Goal: Task Accomplishment & Management: Use online tool/utility

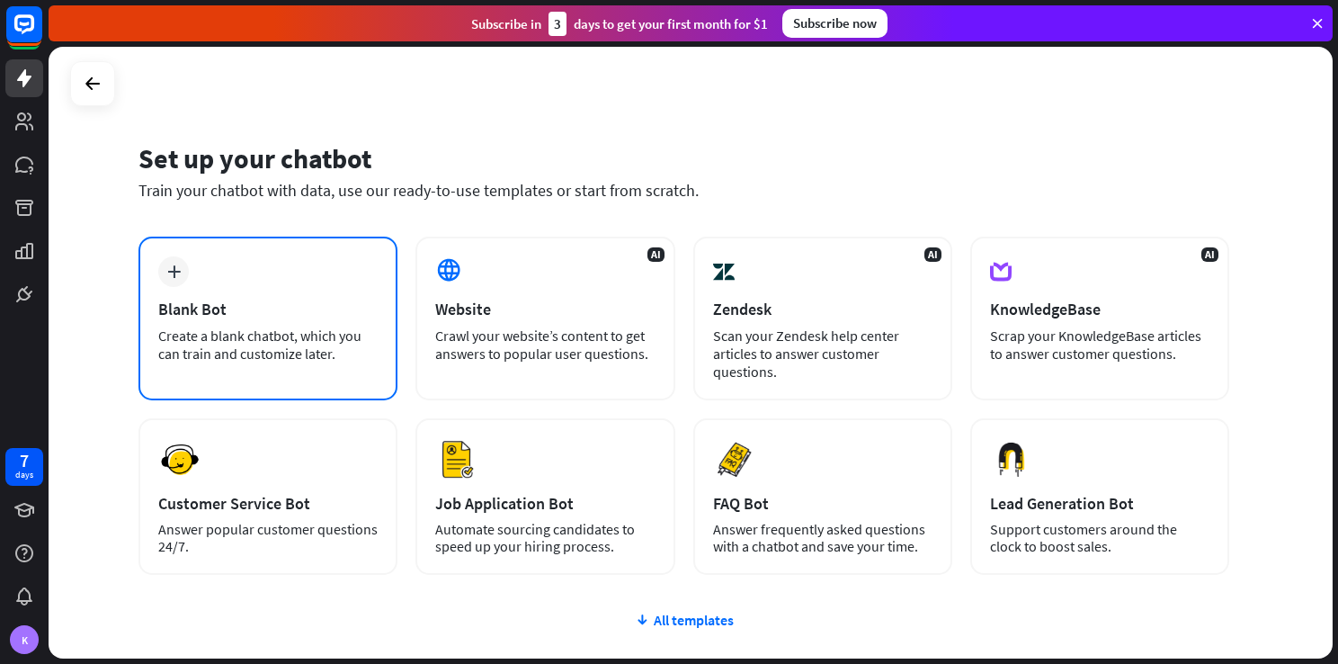
click at [318, 370] on div "plus Blank Bot Create a blank chatbot, which you can train and customize later." at bounding box center [268, 319] width 259 height 164
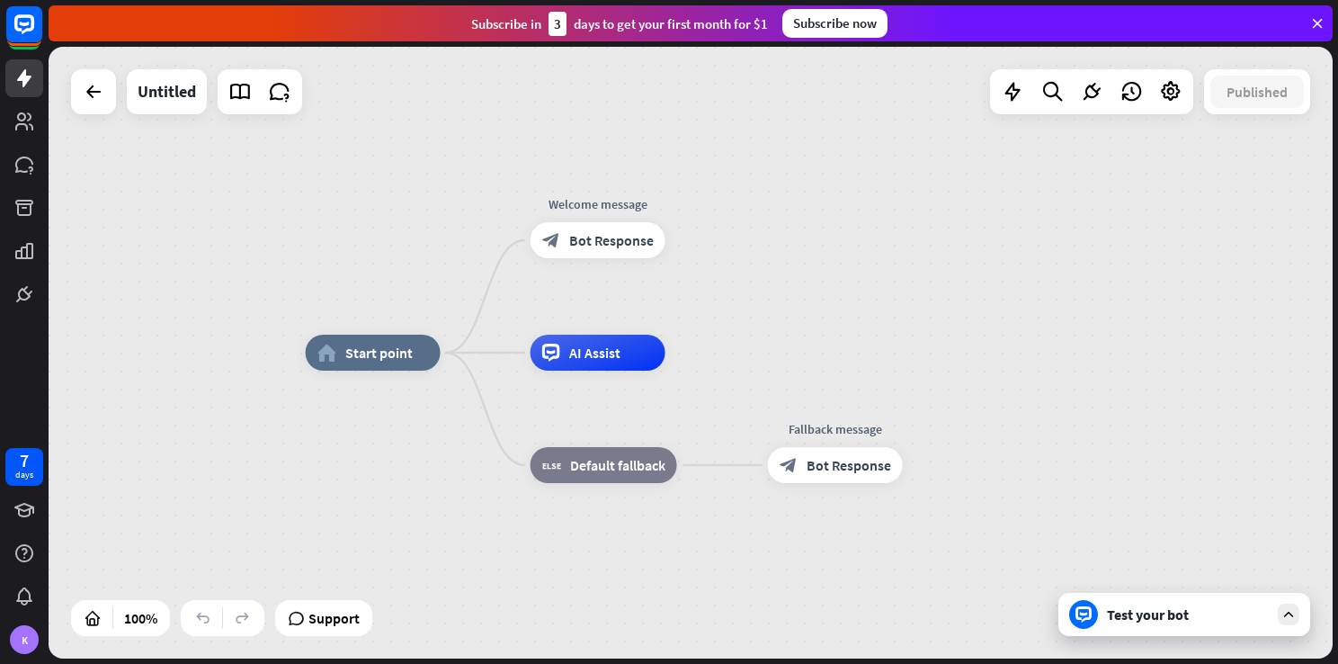
click at [1291, 622] on icon at bounding box center [1289, 614] width 16 height 16
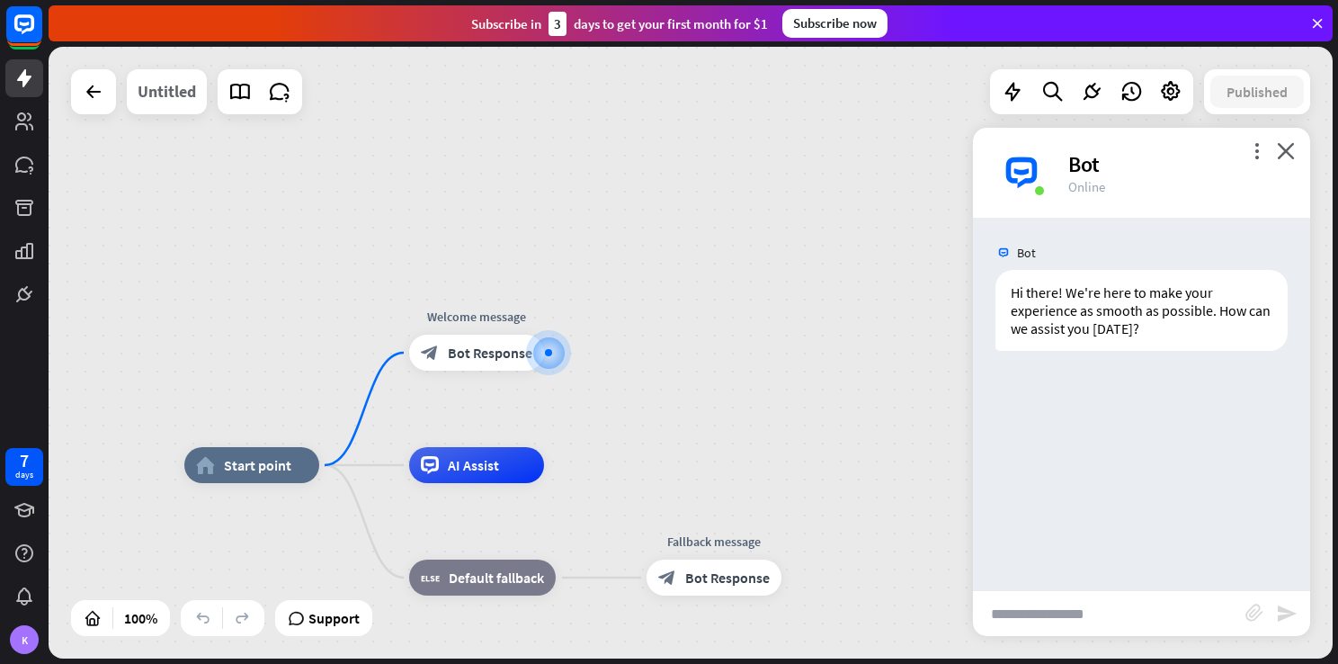
click at [158, 89] on div "Untitled" at bounding box center [167, 91] width 58 height 45
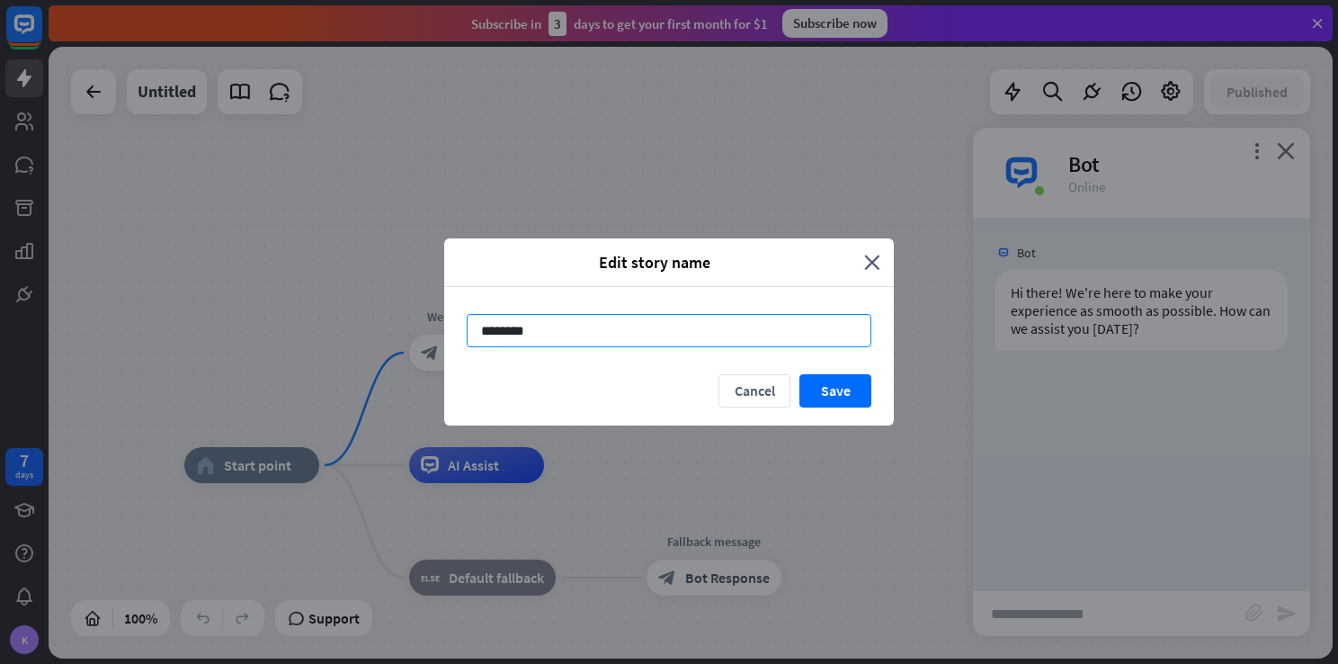
click at [756, 325] on input "********" at bounding box center [669, 330] width 405 height 33
type input "*"
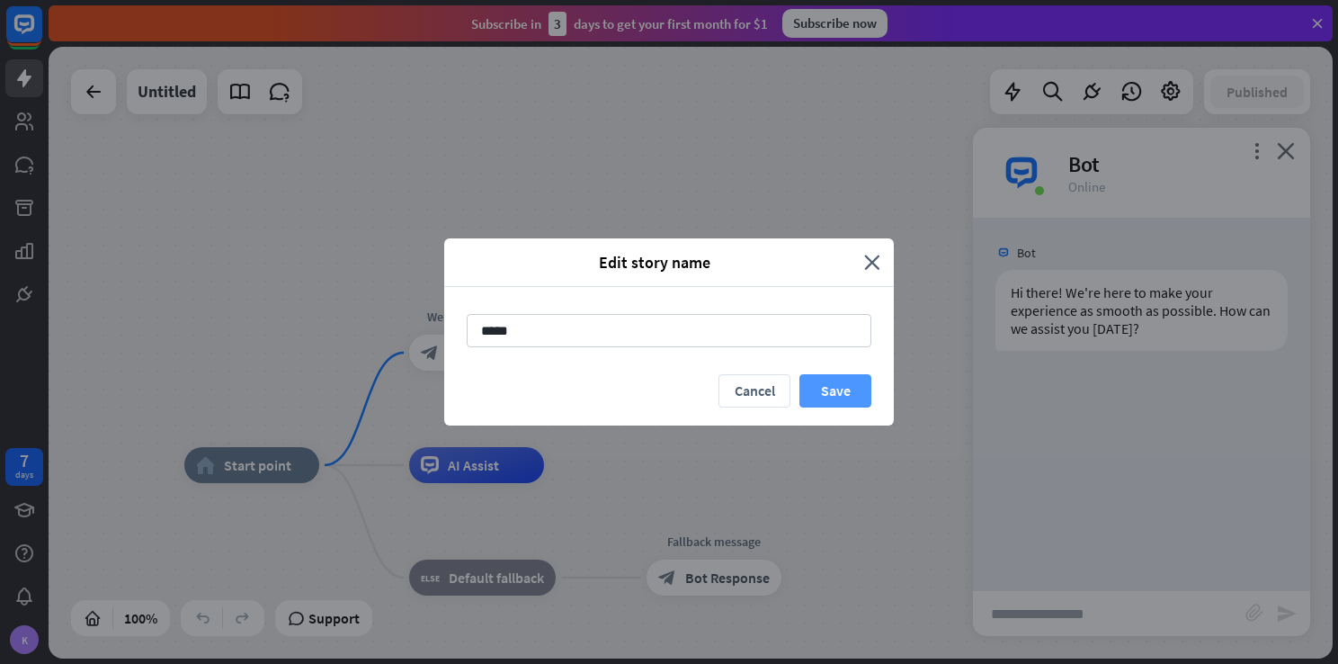
type input "*****"
click at [842, 381] on button "Save" at bounding box center [836, 390] width 72 height 33
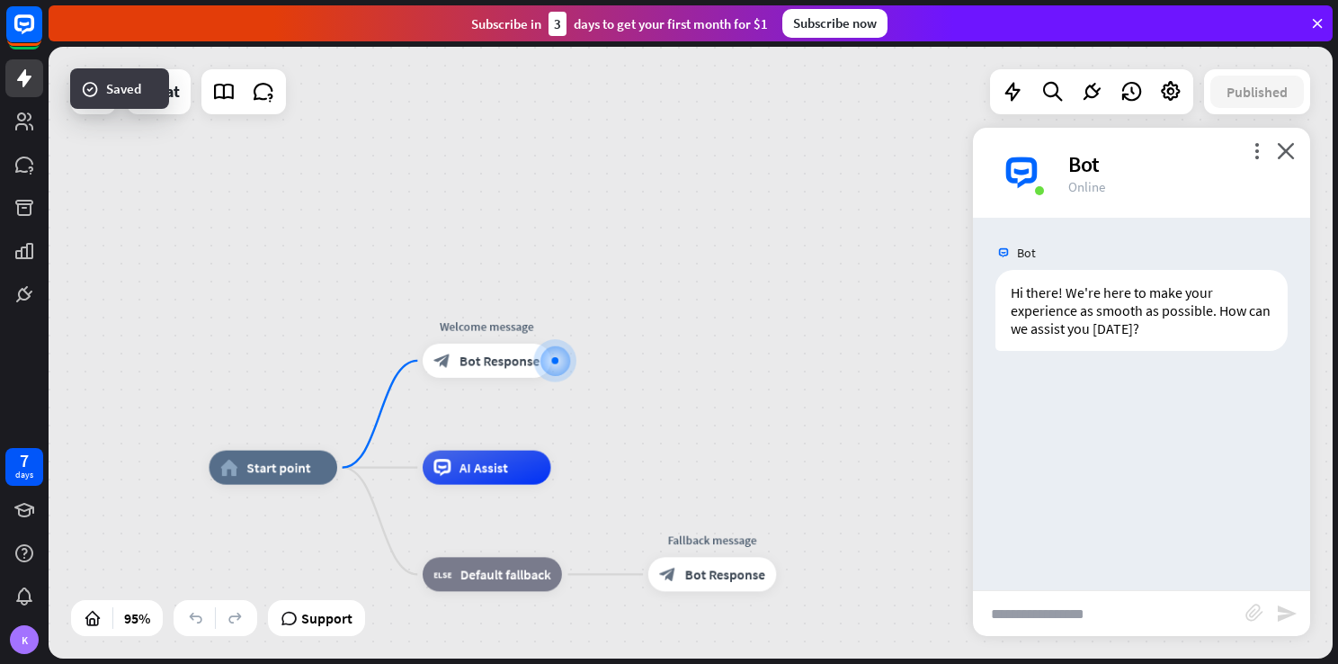
drag, startPoint x: 720, startPoint y: 404, endPoint x: 719, endPoint y: 327, distance: 77.4
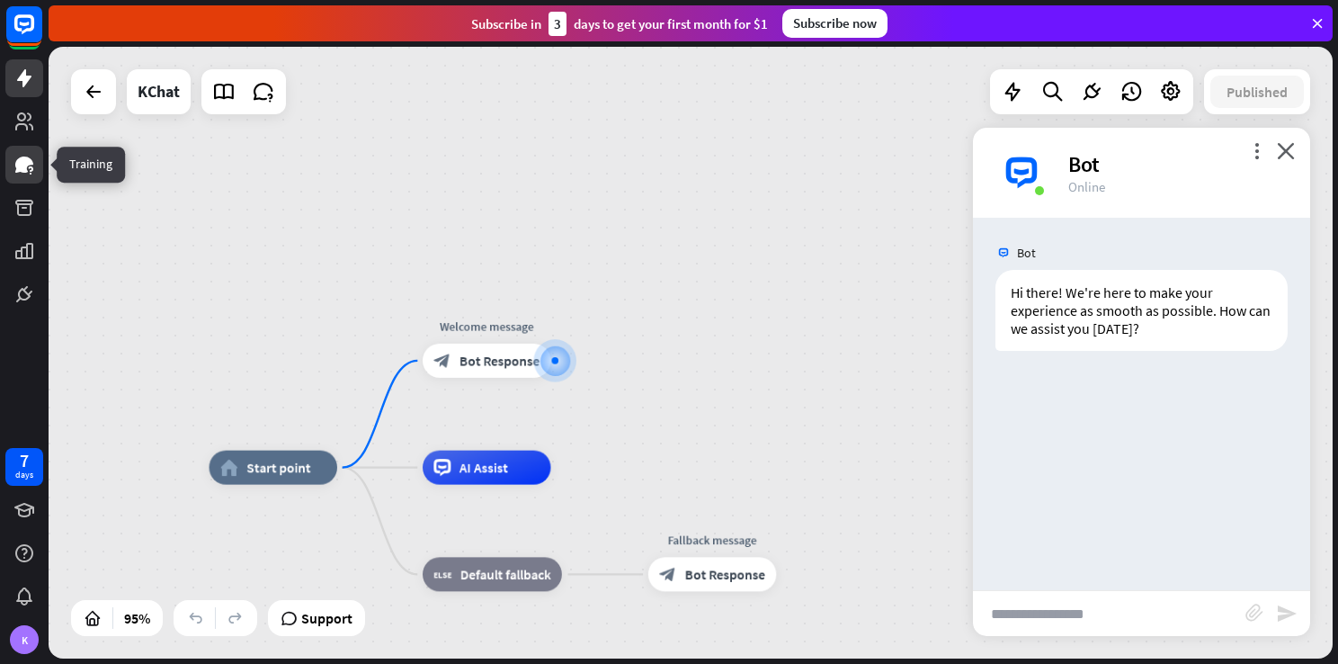
click at [23, 160] on icon at bounding box center [24, 165] width 18 height 16
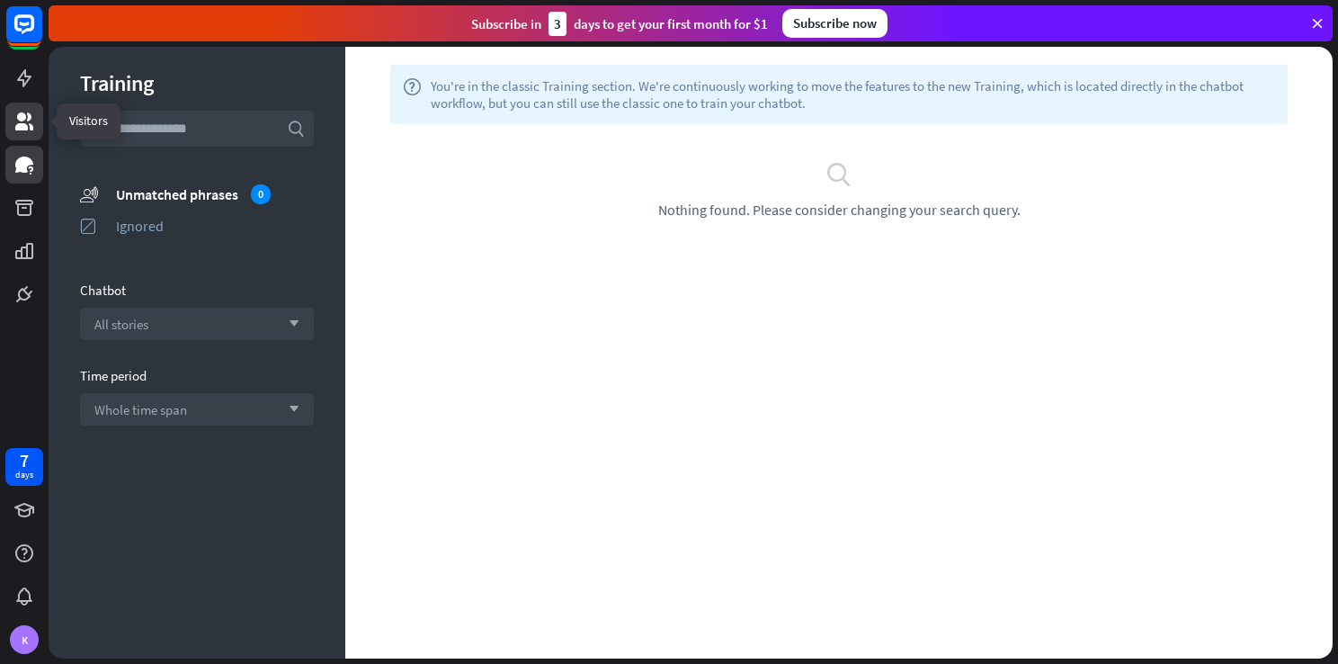
click at [22, 120] on icon at bounding box center [24, 121] width 18 height 18
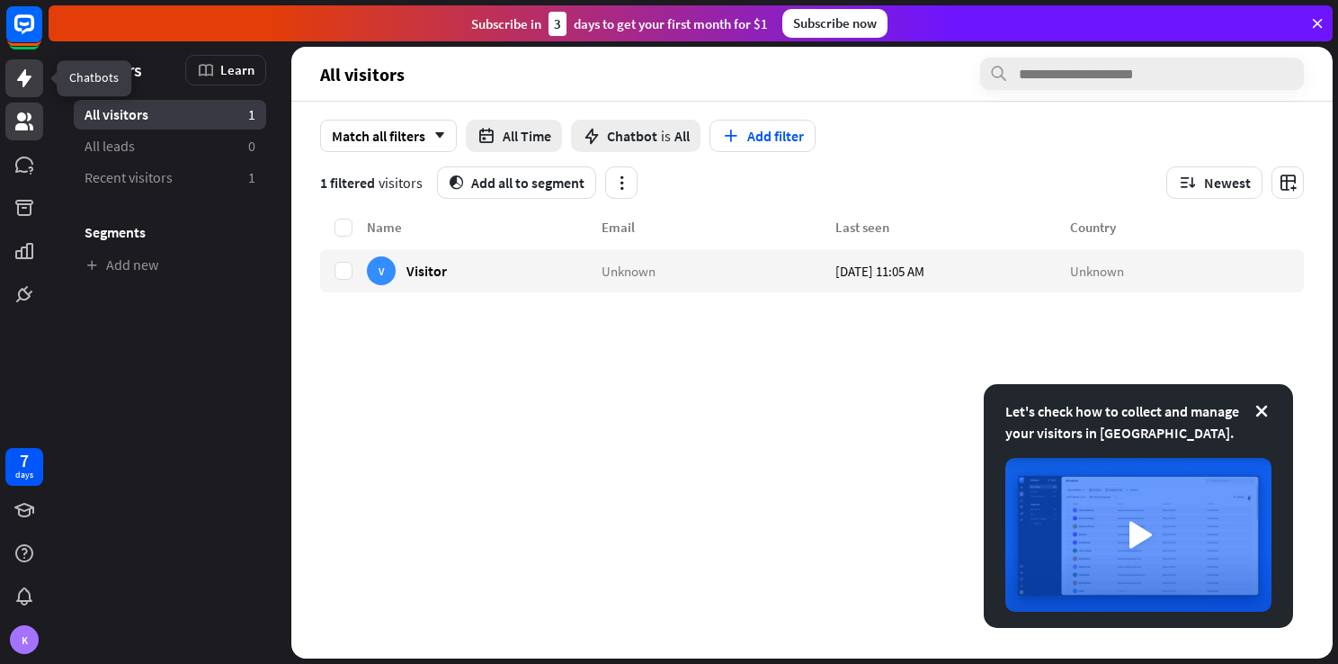
click at [25, 76] on icon at bounding box center [24, 78] width 14 height 18
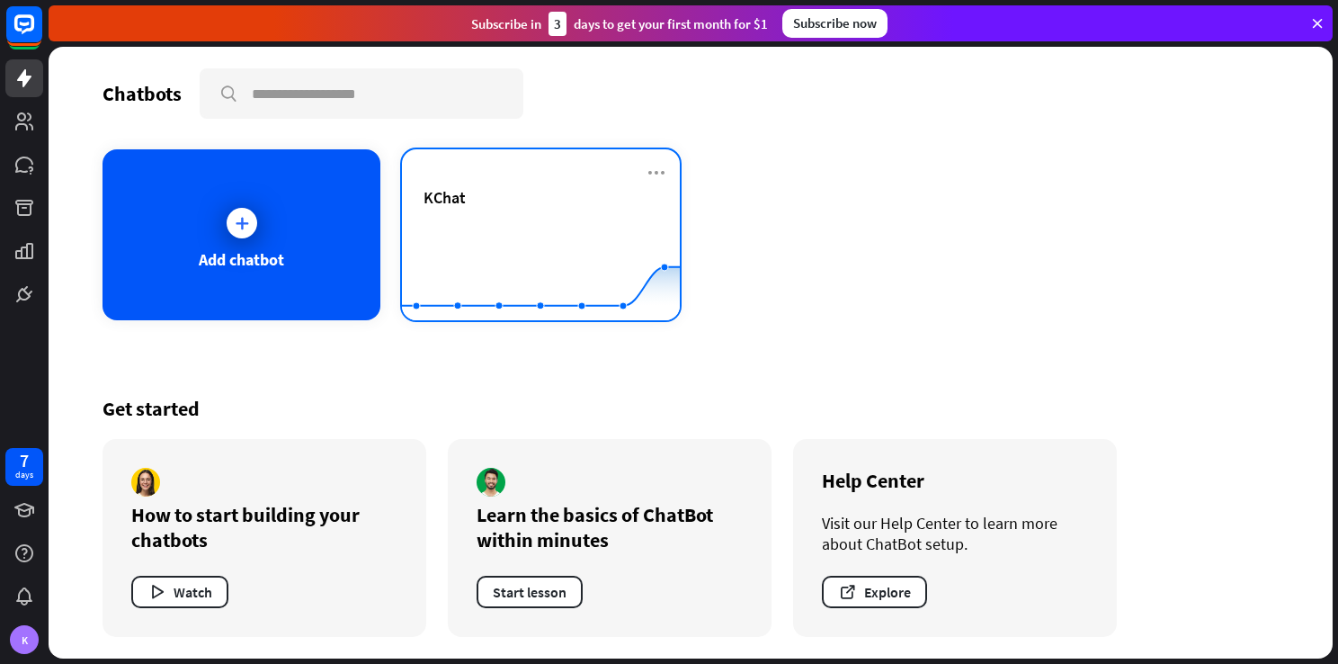
click at [542, 223] on rect at bounding box center [541, 275] width 278 height 112
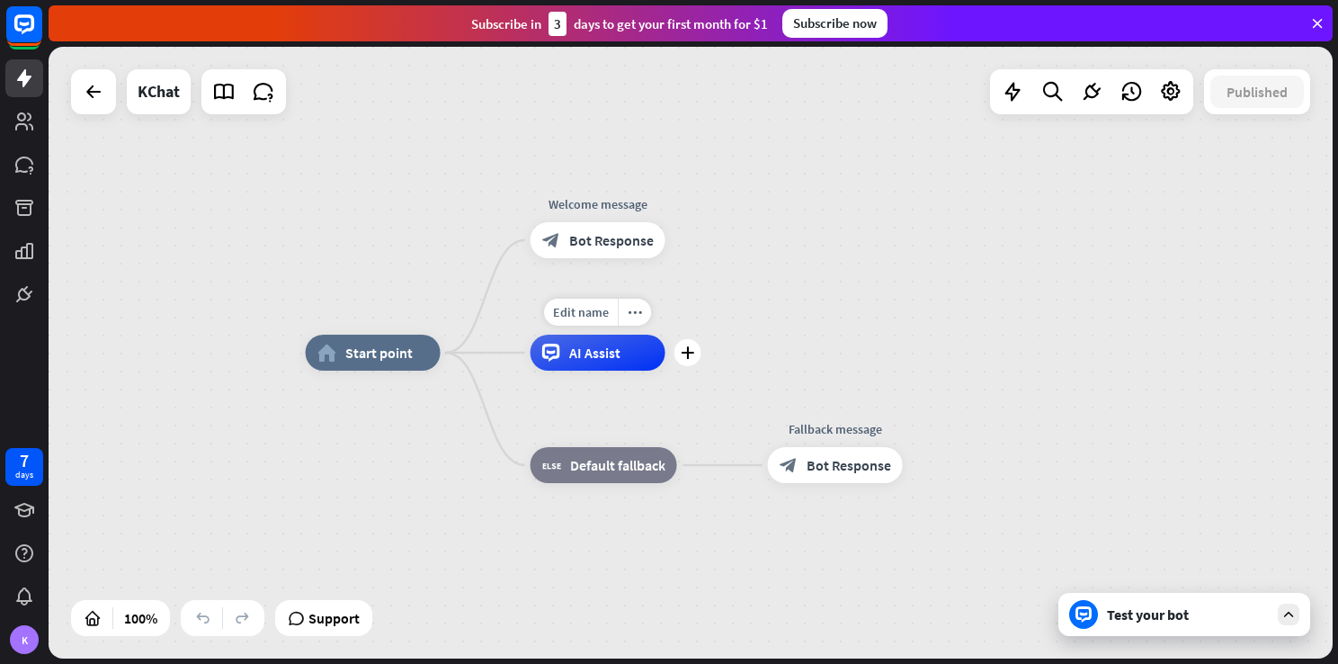
click at [615, 358] on span "AI Assist" at bounding box center [594, 353] width 51 height 18
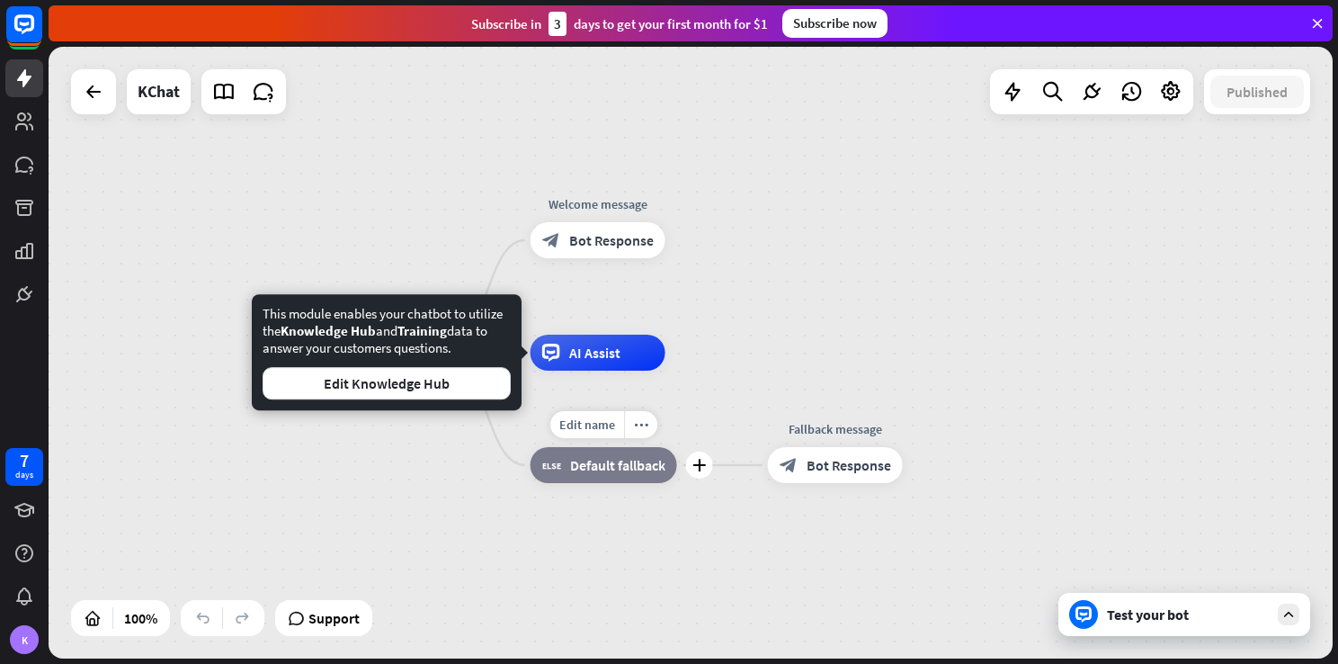
click at [615, 474] on div "block_fallback Default fallback" at bounding box center [604, 465] width 147 height 36
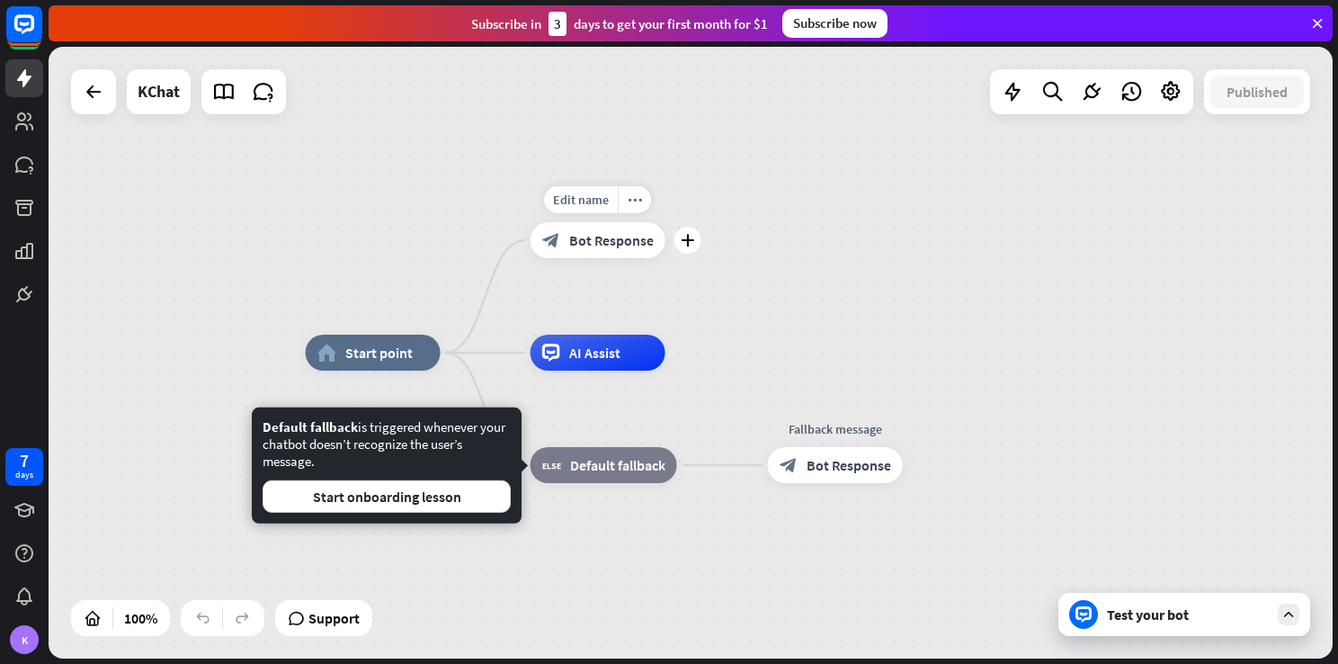
click at [588, 228] on div "block_bot_response Bot Response" at bounding box center [598, 240] width 135 height 36
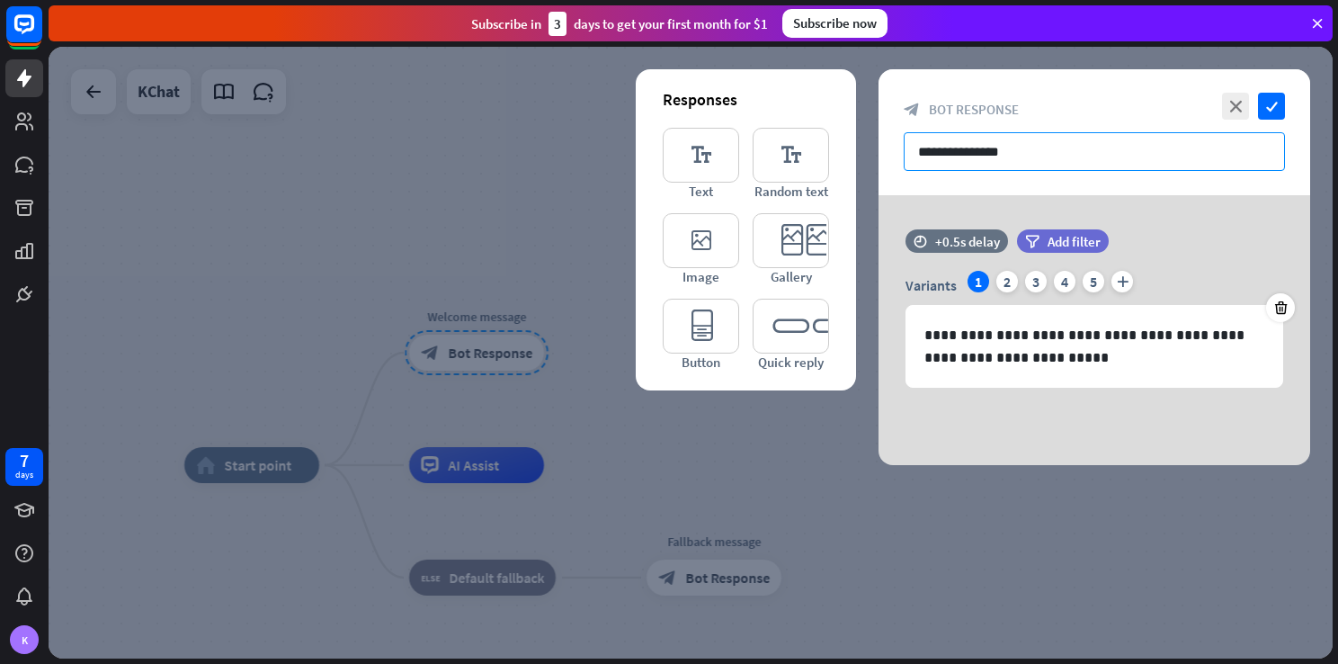
click at [1032, 160] on input "**********" at bounding box center [1094, 151] width 381 height 39
click at [1036, 155] on input "**********" at bounding box center [1094, 151] width 381 height 39
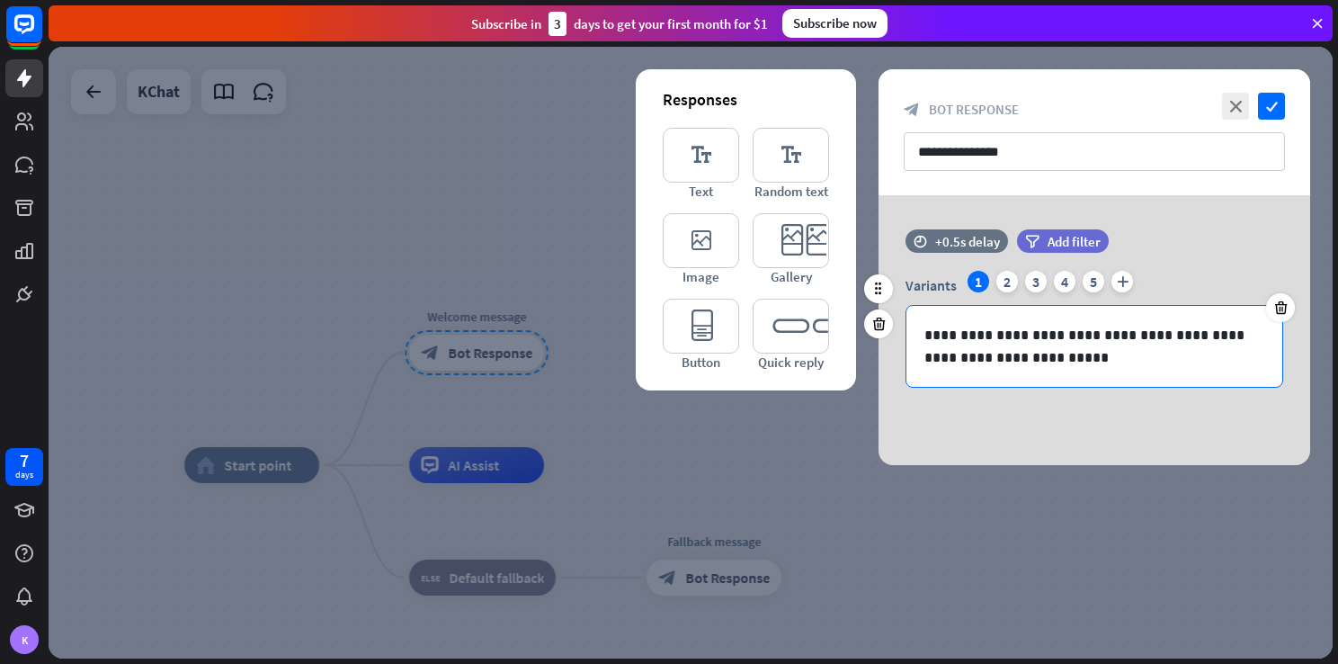
click at [1072, 383] on div "**********" at bounding box center [1095, 346] width 376 height 81
click at [1007, 296] on div "Variants 1 2 3 4 5 plus" at bounding box center [1095, 285] width 378 height 29
click at [1007, 282] on div "2" at bounding box center [1008, 282] width 22 height 22
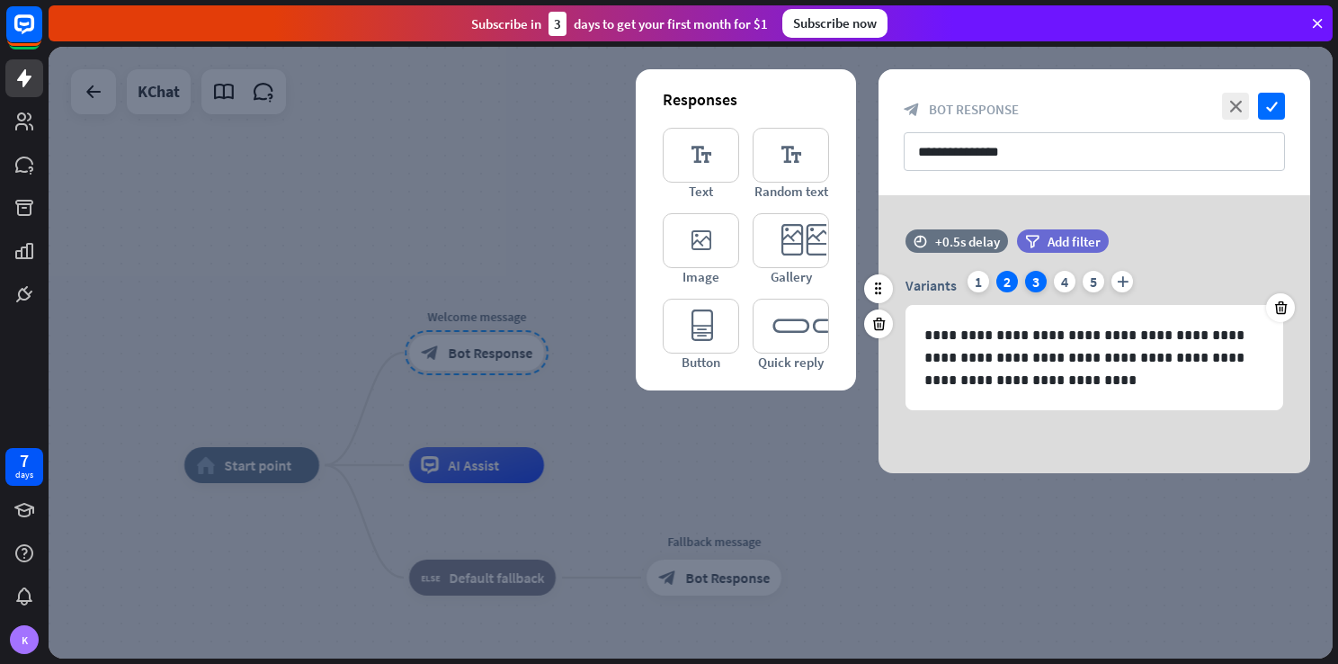
click at [1033, 279] on div "3" at bounding box center [1036, 282] width 22 height 22
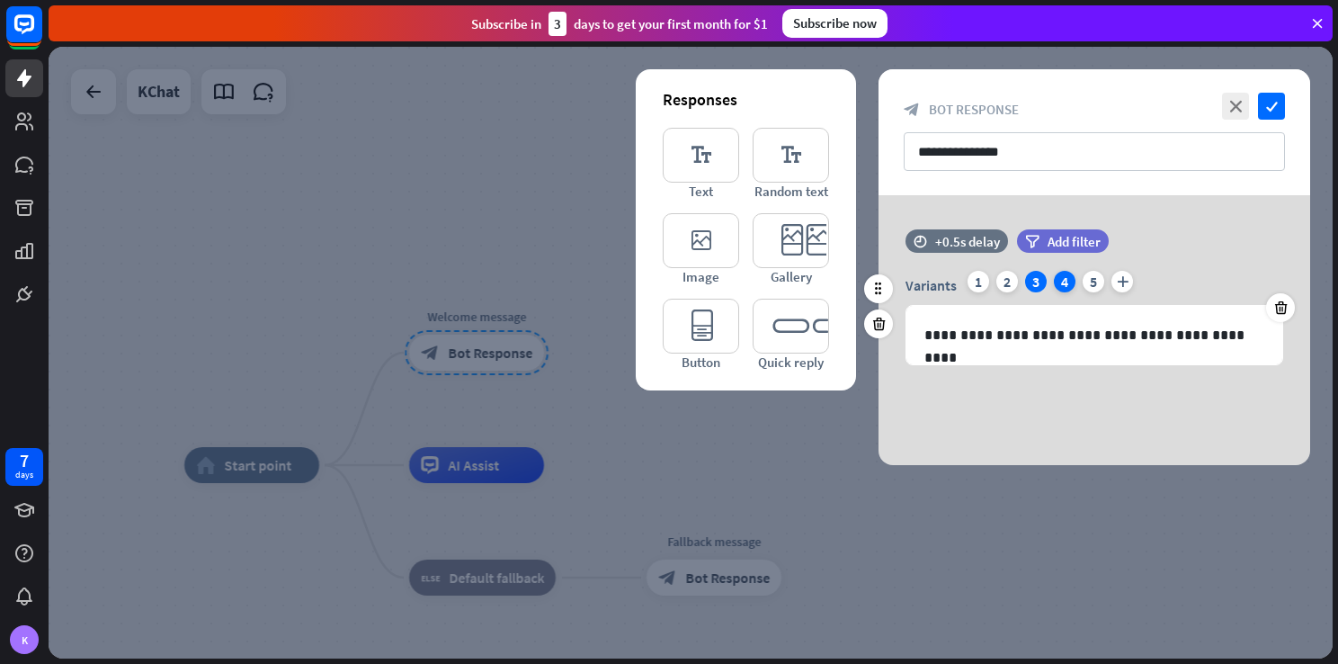
click at [1061, 279] on div "4" at bounding box center [1065, 282] width 22 height 22
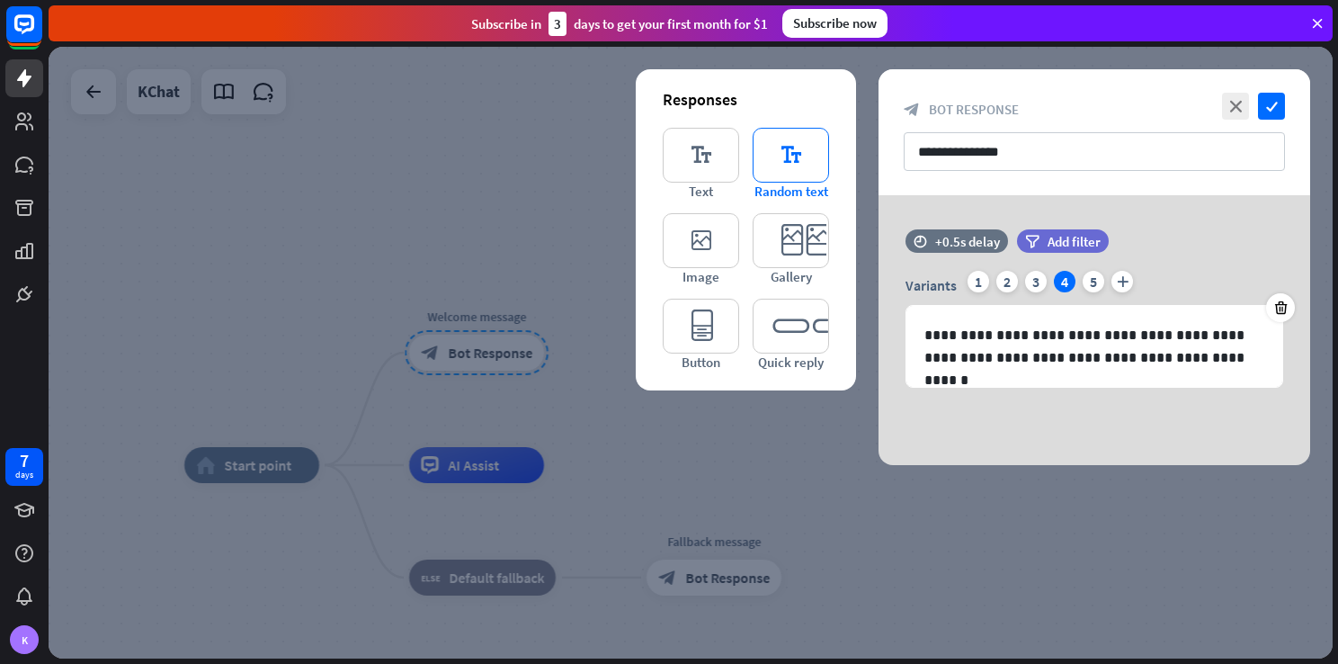
click at [802, 166] on icon "editor_text" at bounding box center [791, 155] width 76 height 55
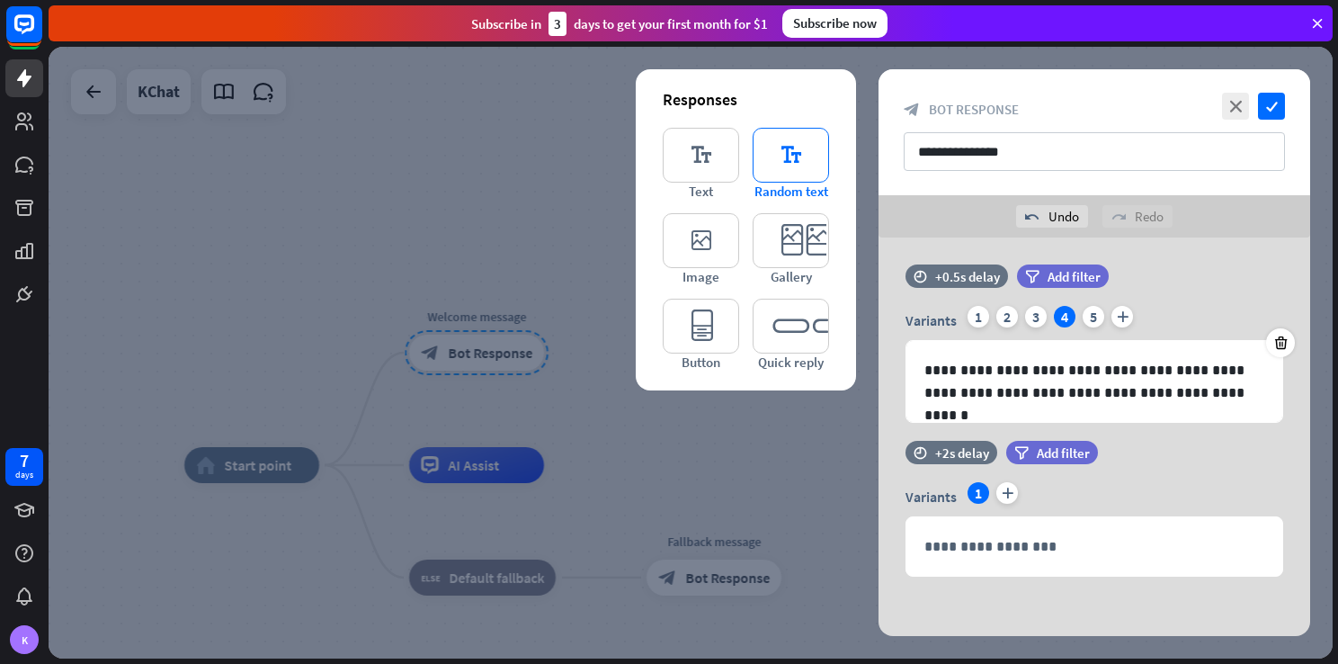
scroll to position [10, 0]
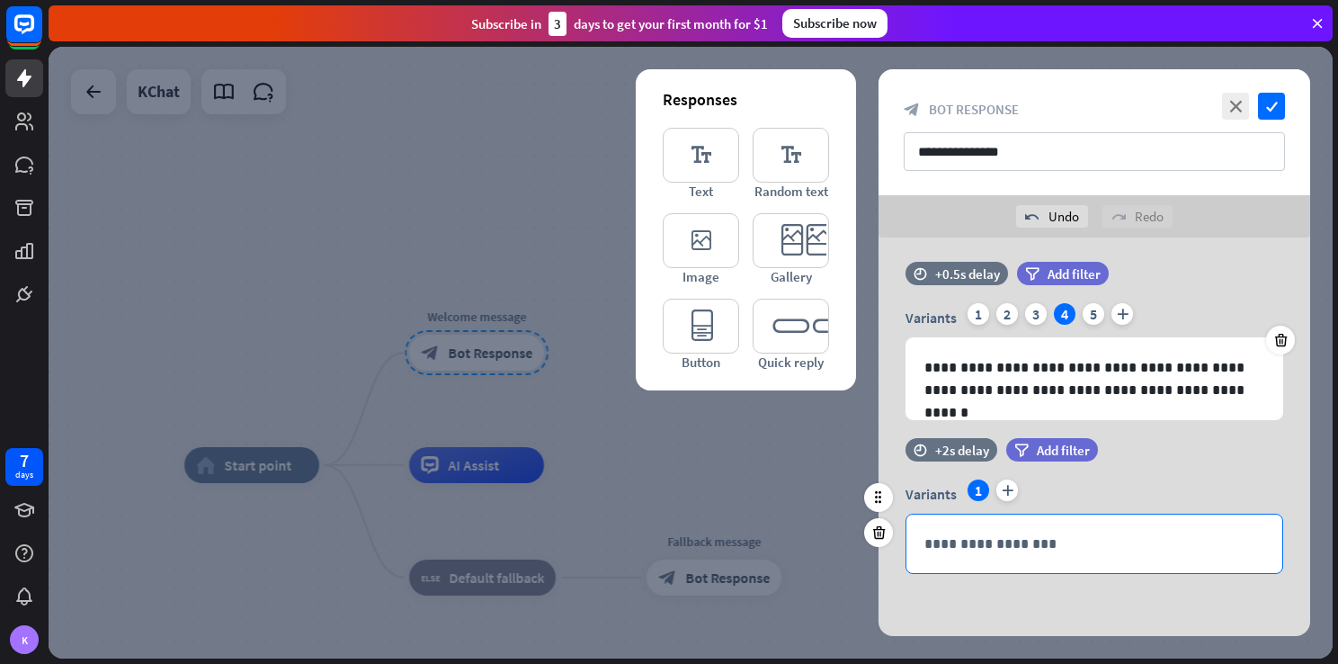
click at [1040, 557] on div "**********" at bounding box center [1095, 543] width 376 height 58
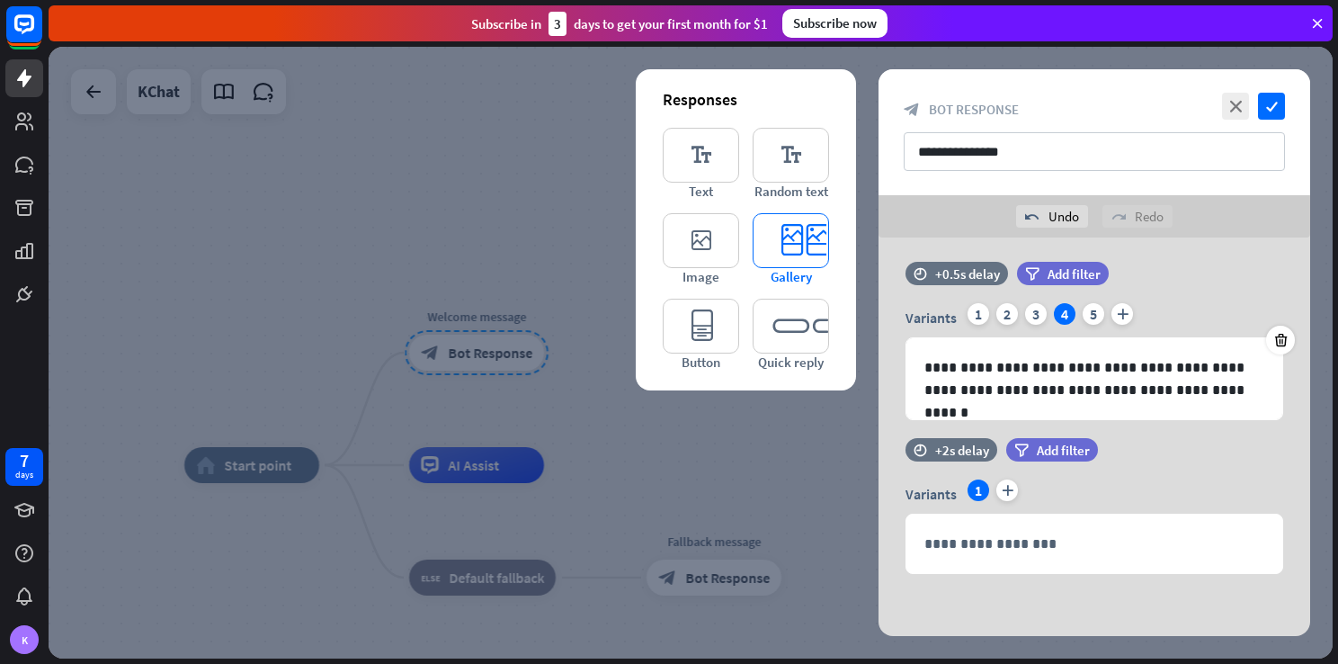
click at [806, 239] on icon "editor_card" at bounding box center [791, 240] width 76 height 55
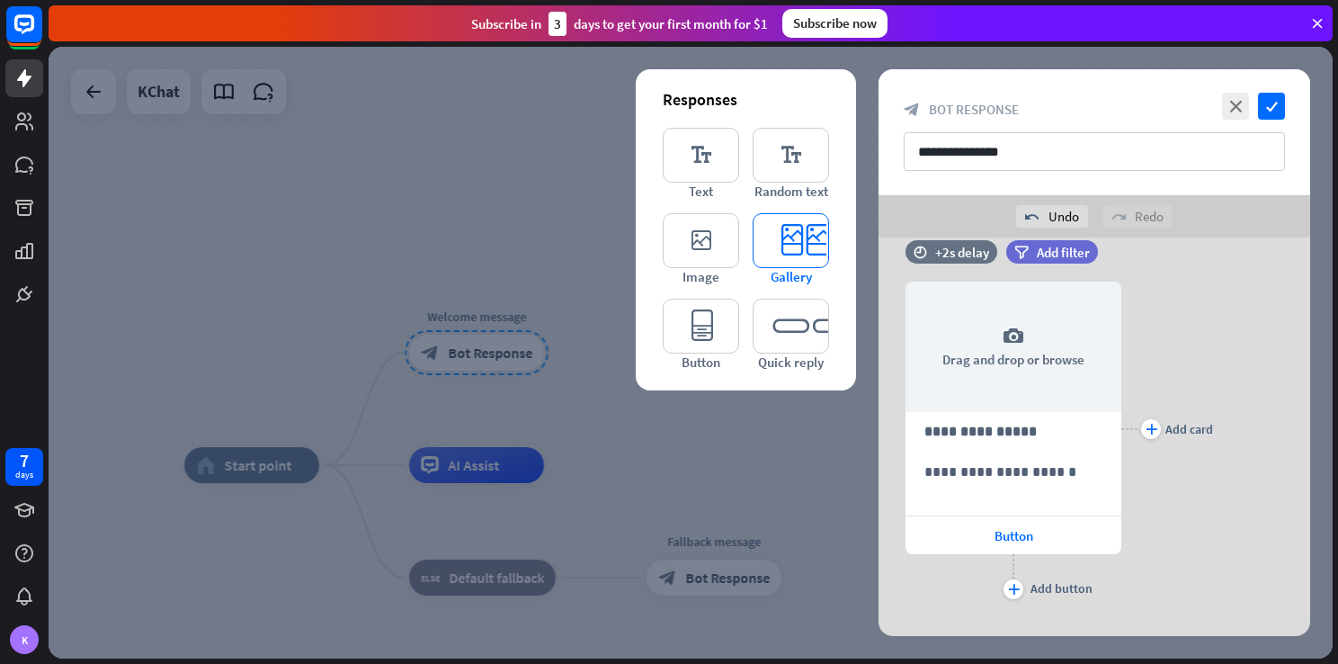
scroll to position [363, 0]
click at [875, 333] on icon at bounding box center [879, 333] width 17 height 16
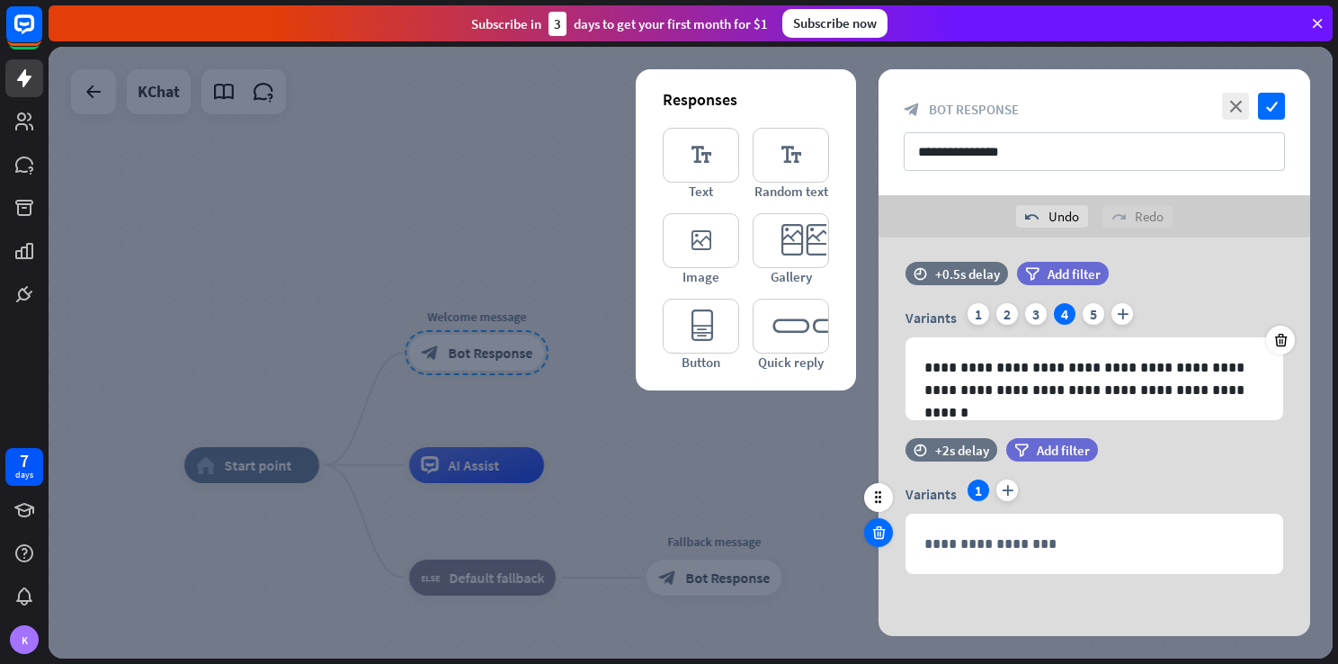
click at [881, 532] on icon at bounding box center [879, 532] width 17 height 16
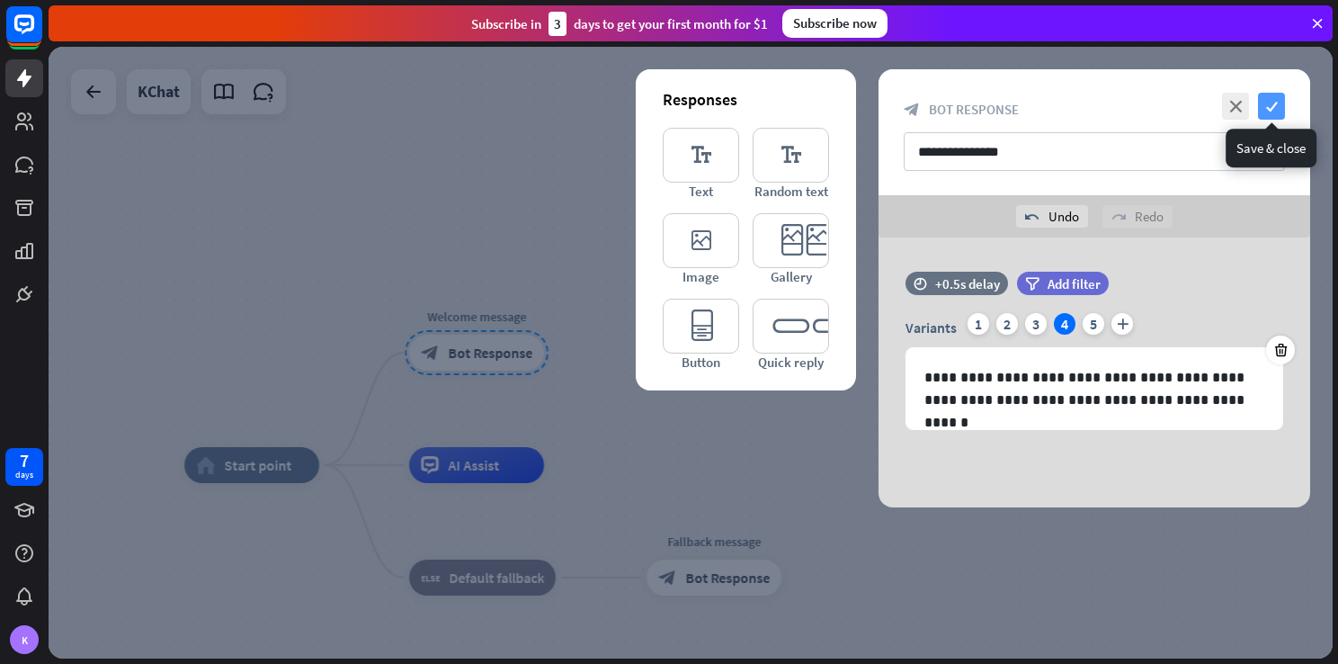
click at [1269, 110] on icon "check" at bounding box center [1271, 106] width 27 height 27
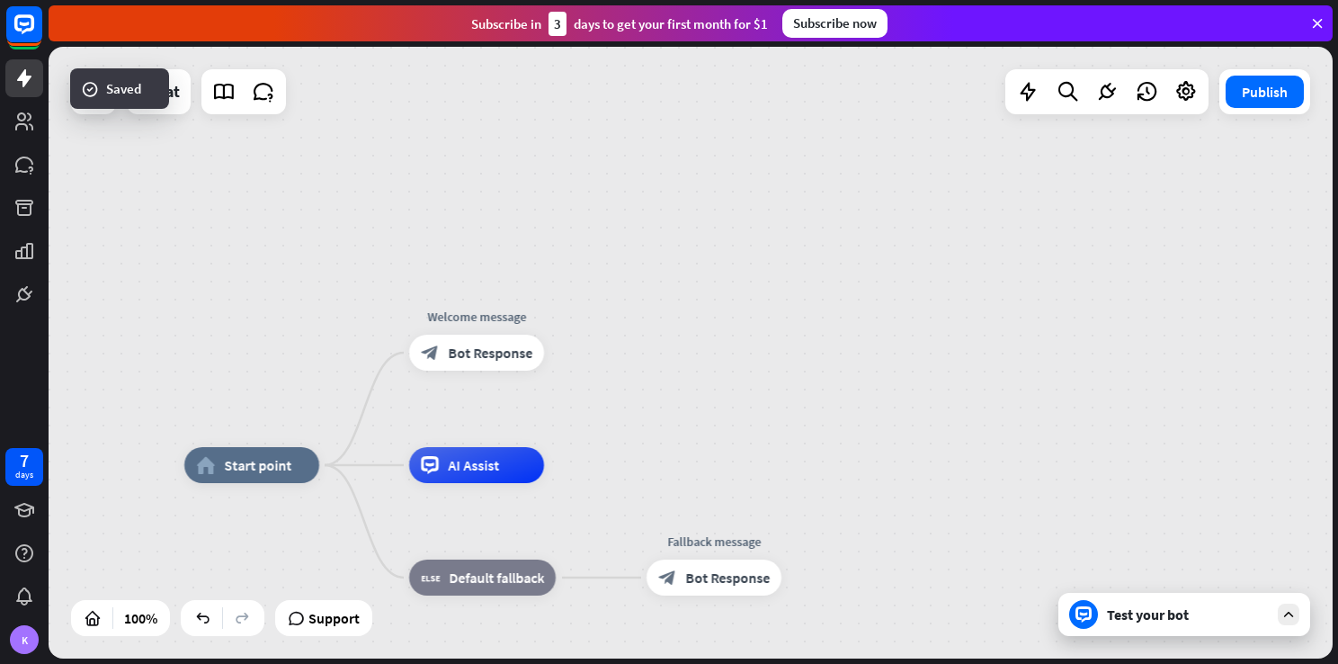
click at [1292, 617] on icon at bounding box center [1289, 614] width 16 height 16
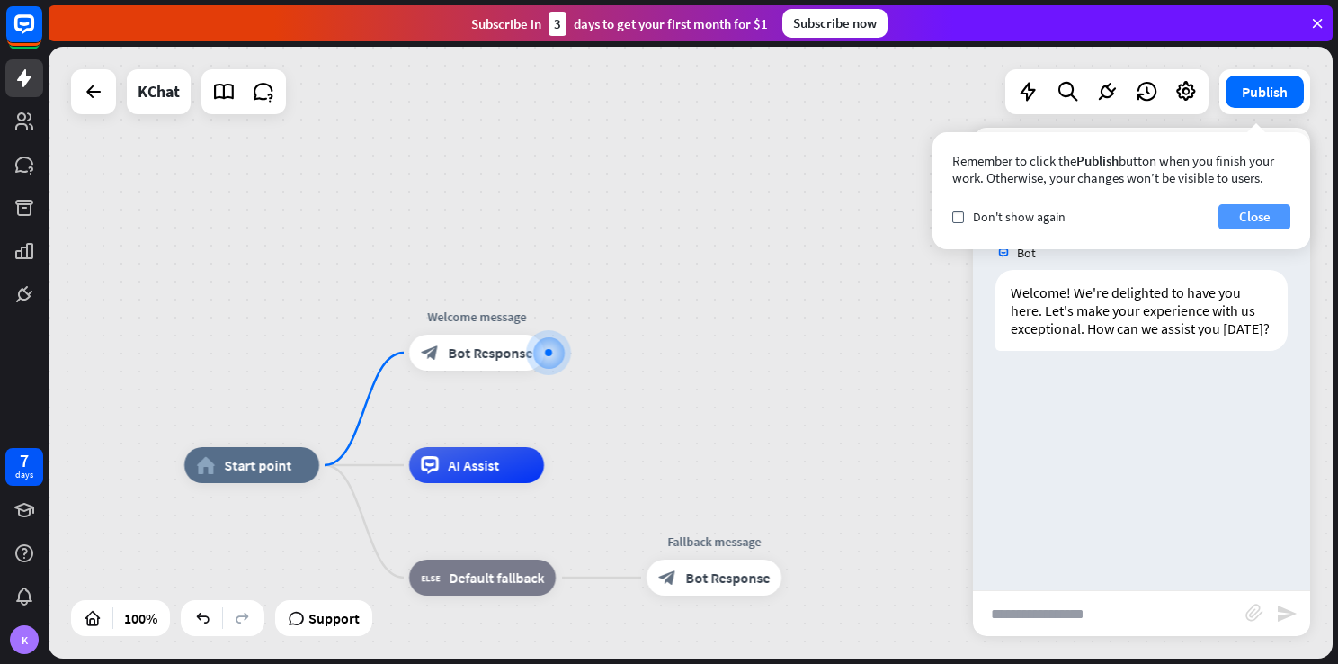
click at [1265, 207] on button "Close" at bounding box center [1255, 216] width 72 height 25
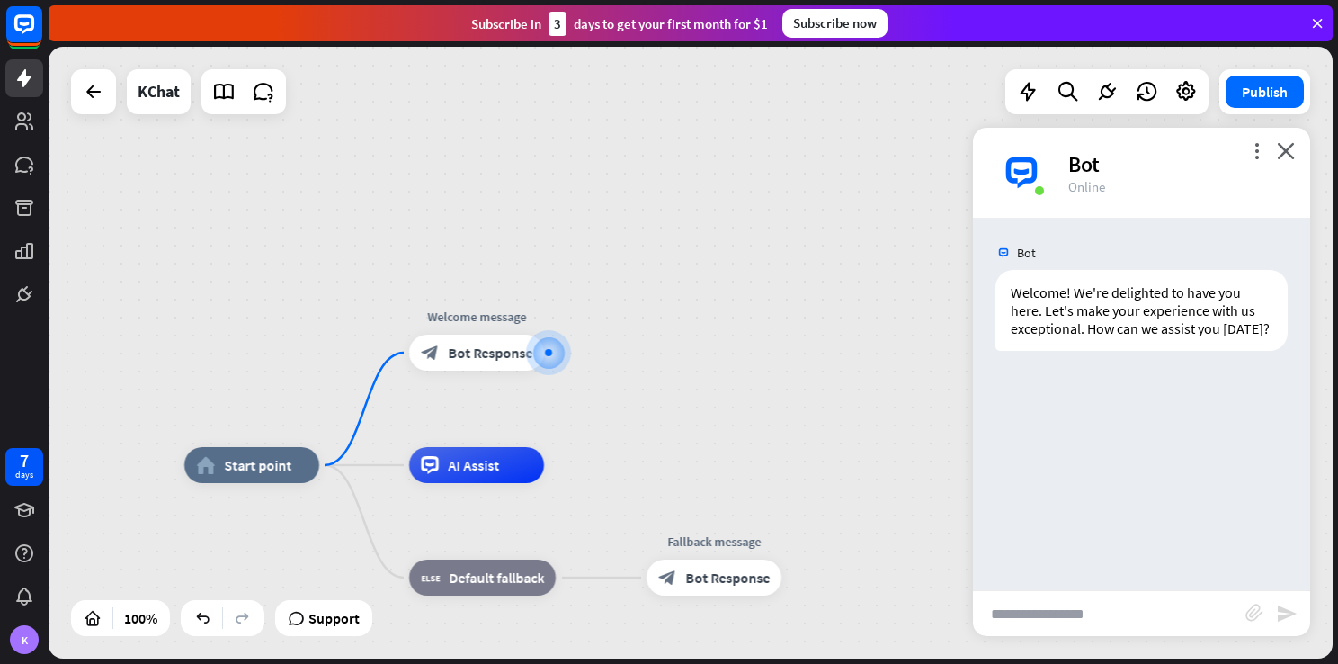
click at [1103, 613] on input "text" at bounding box center [1109, 613] width 273 height 45
type input "**********"
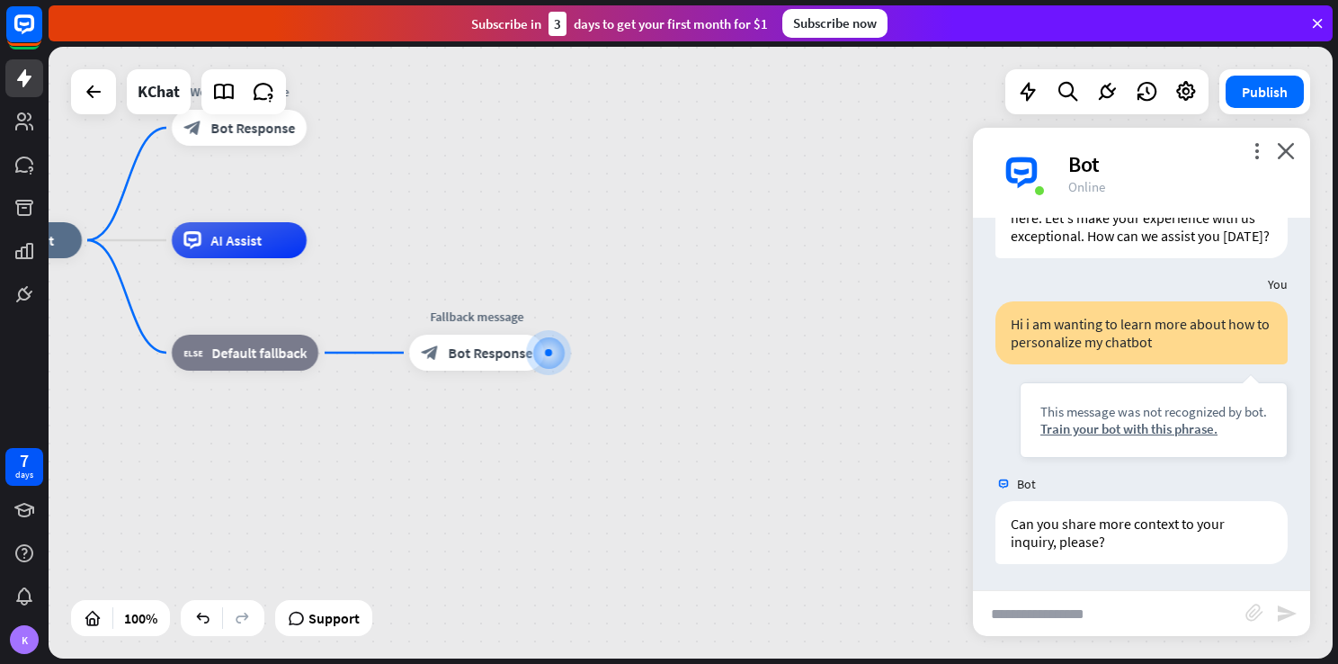
scroll to position [111, 0]
click at [1166, 424] on div "Train your bot with this phrase." at bounding box center [1154, 427] width 227 height 17
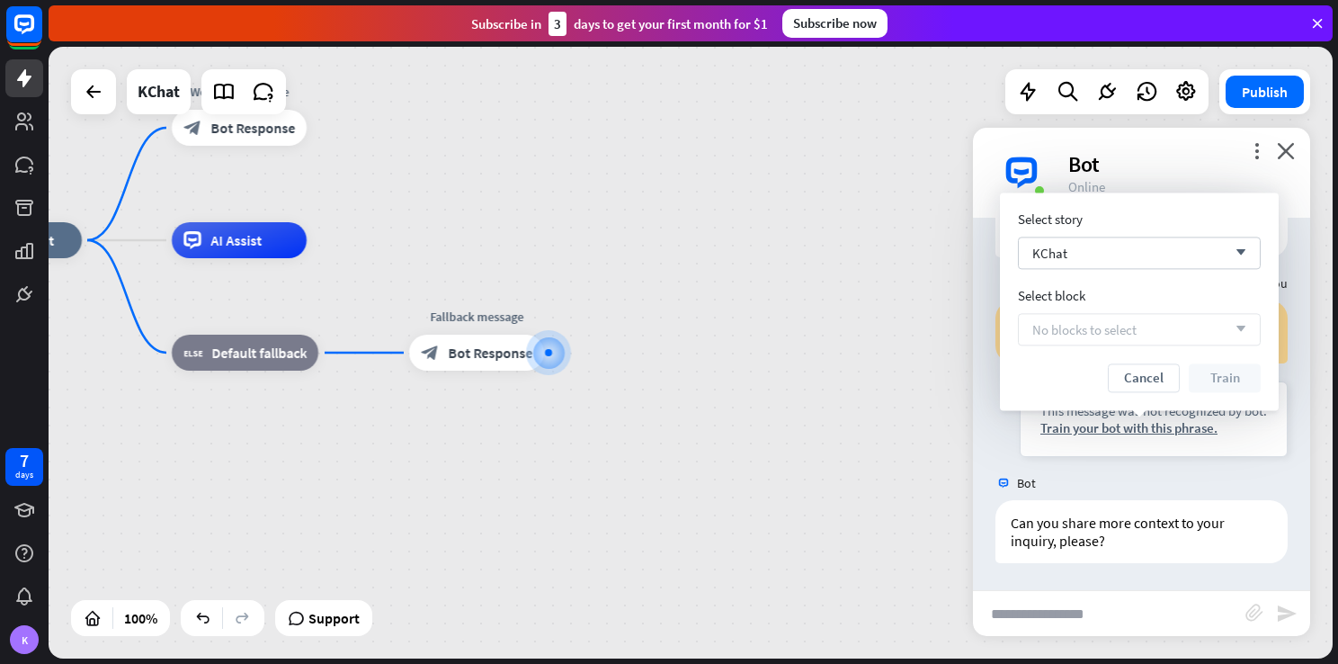
click at [1163, 336] on div "No blocks to select arrow_down" at bounding box center [1139, 329] width 243 height 32
click at [1171, 249] on div "KChat arrow_down" at bounding box center [1139, 253] width 243 height 32
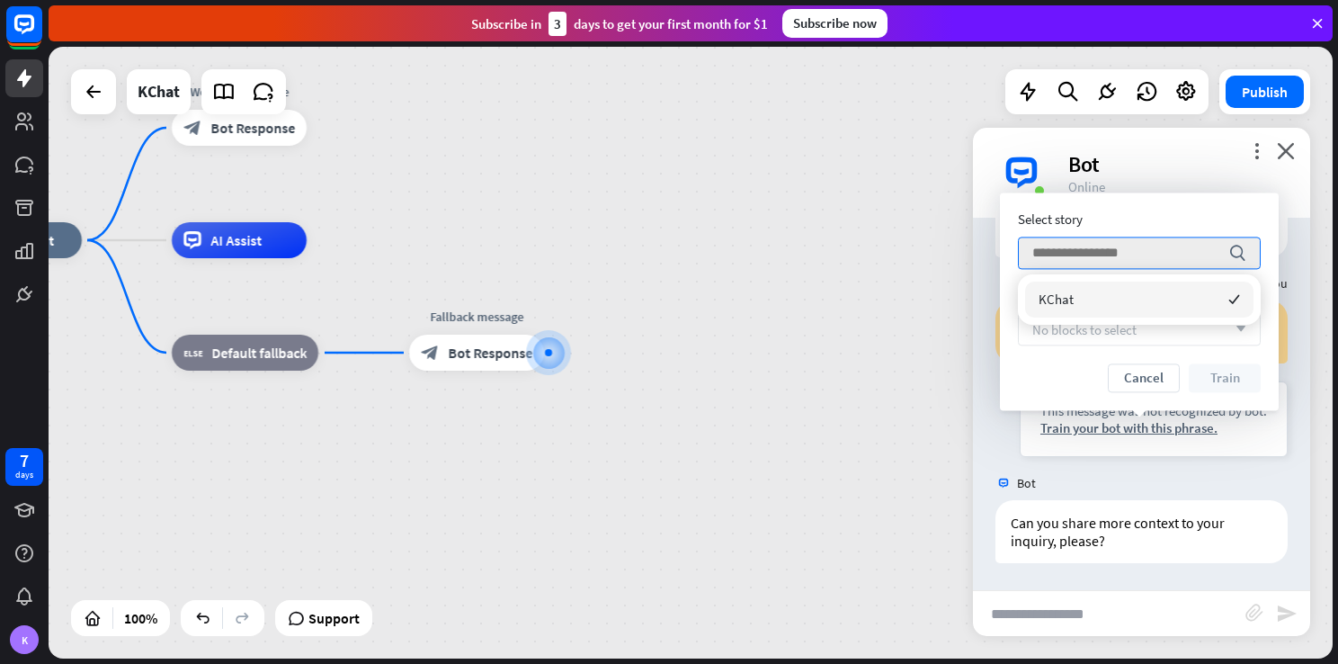
click at [1138, 293] on div "KChat checked" at bounding box center [1139, 300] width 228 height 36
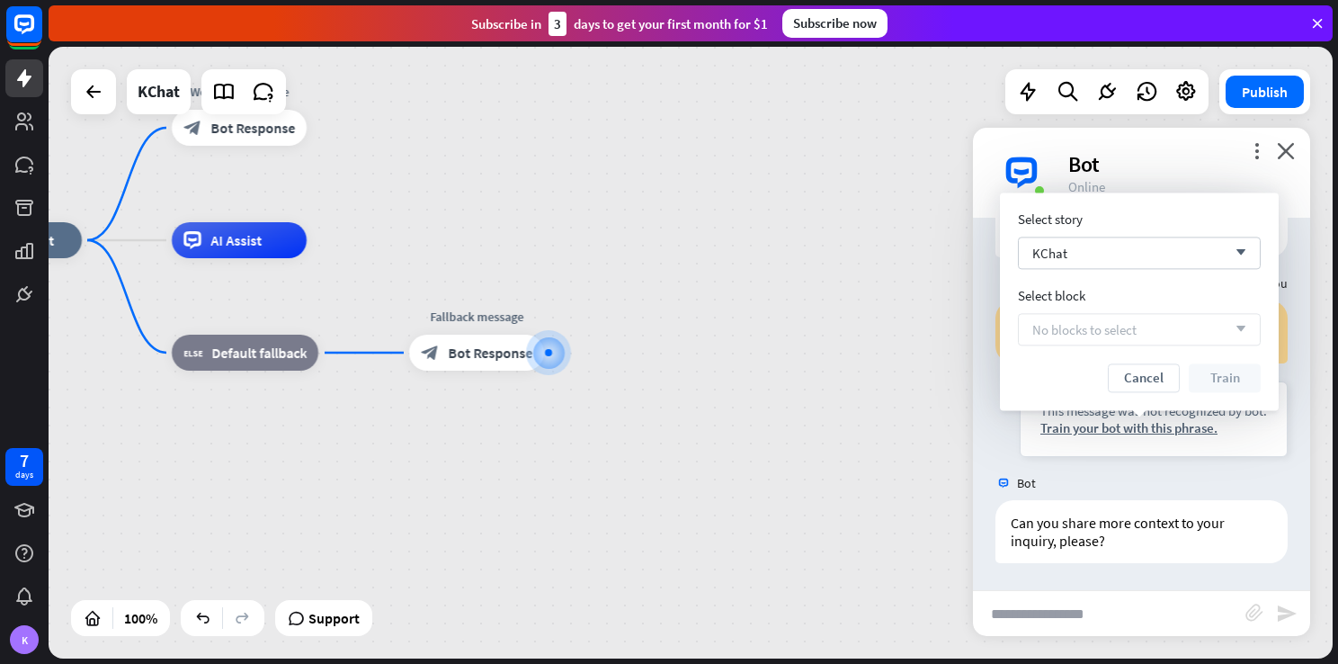
click at [1160, 331] on div "No blocks to select arrow_down" at bounding box center [1139, 329] width 243 height 32
drag, startPoint x: 672, startPoint y: 398, endPoint x: 939, endPoint y: 459, distance: 273.9
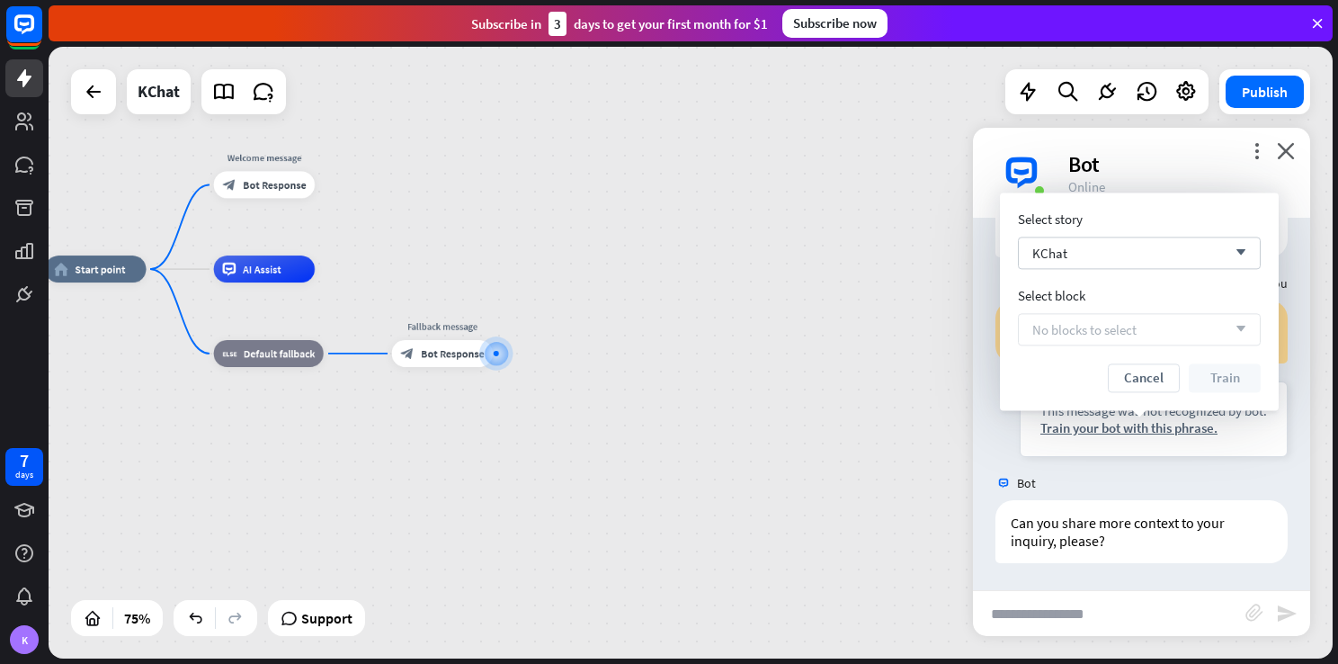
drag, startPoint x: 344, startPoint y: 273, endPoint x: 554, endPoint y: 302, distance: 212.6
click at [34, 94] on link at bounding box center [24, 78] width 38 height 38
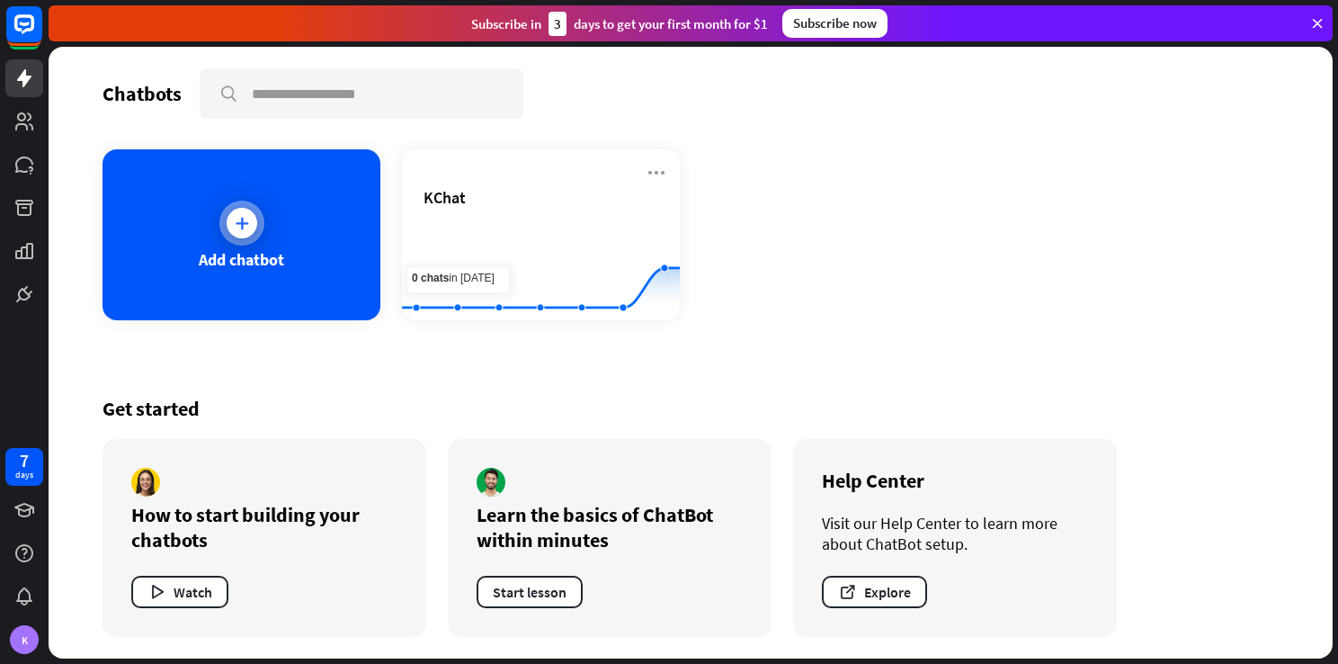
click at [259, 265] on div "Add chatbot" at bounding box center [241, 259] width 85 height 21
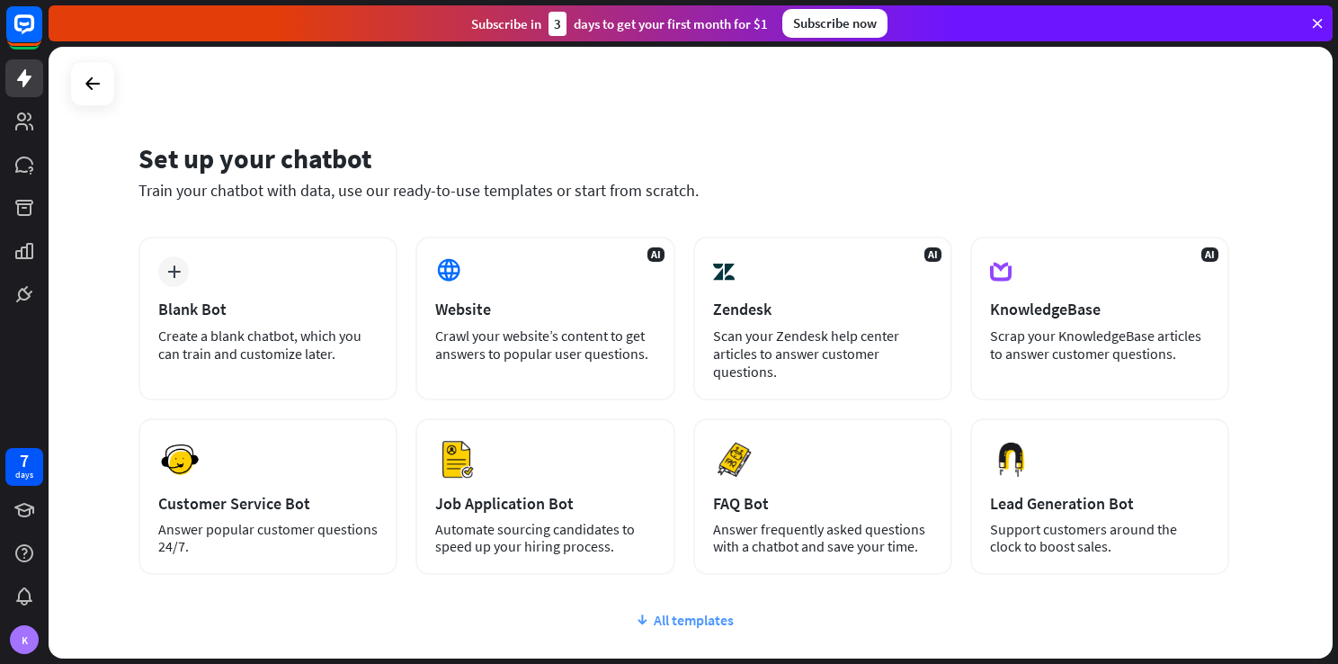
click at [689, 623] on div "All templates" at bounding box center [684, 620] width 1091 height 18
